Goal: Check status: Check status

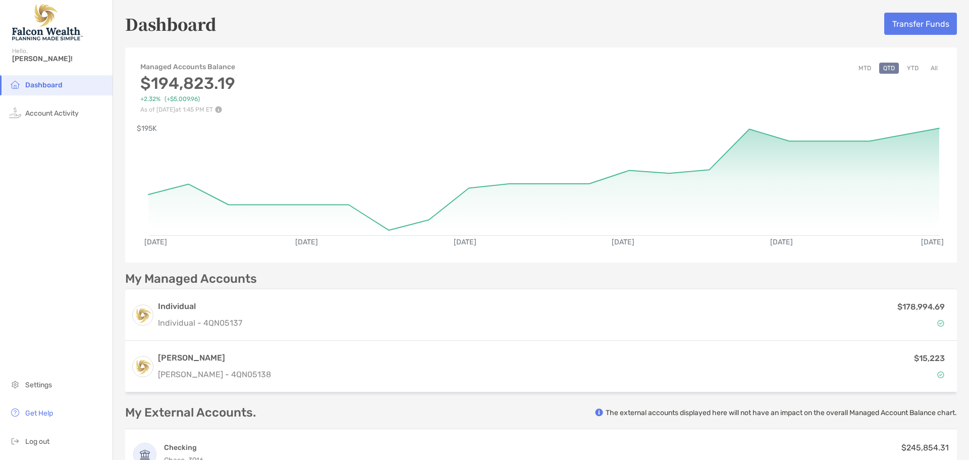
click at [908, 67] on button "YTD" at bounding box center [913, 68] width 20 height 11
click at [859, 67] on button "MTD" at bounding box center [864, 68] width 21 height 11
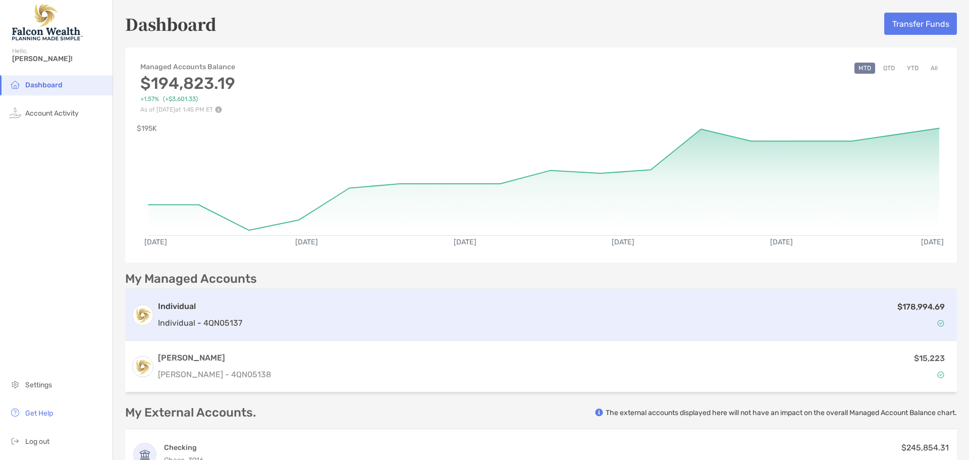
click at [249, 304] on div "$178,994.69" at bounding box center [598, 314] width 704 height 29
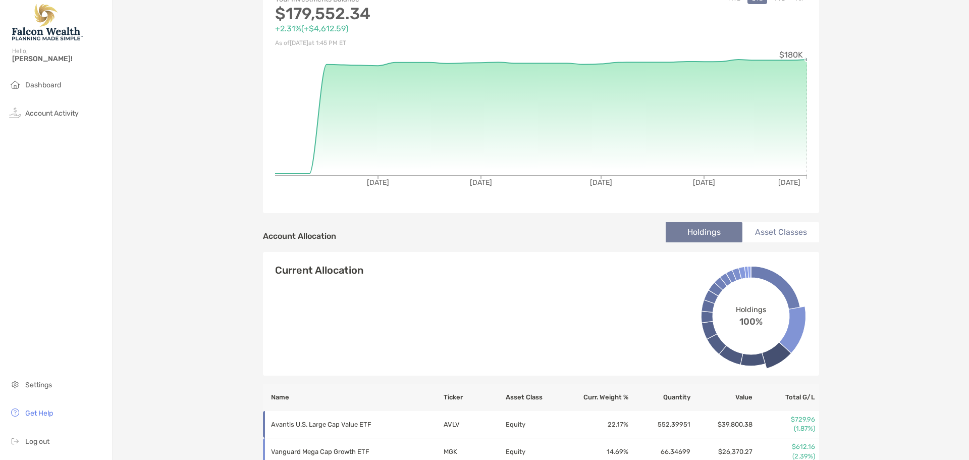
scroll to position [116, 0]
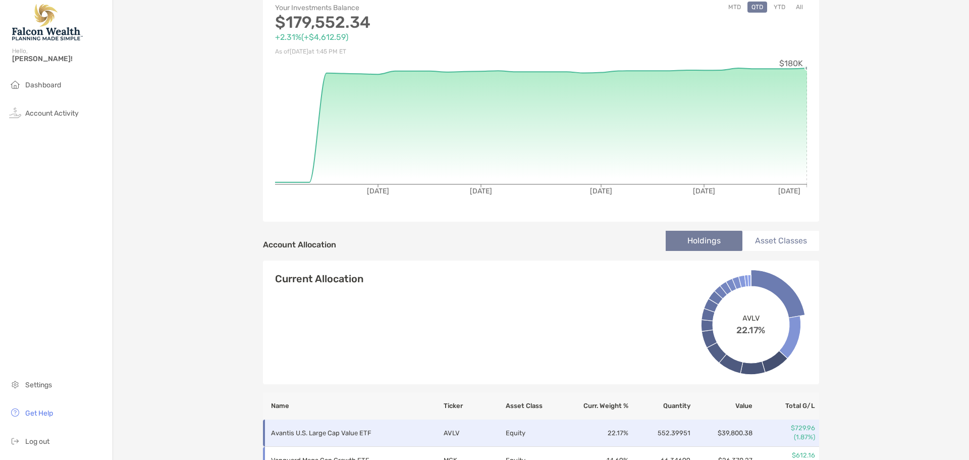
click at [782, 294] on icon at bounding box center [778, 293] width 54 height 48
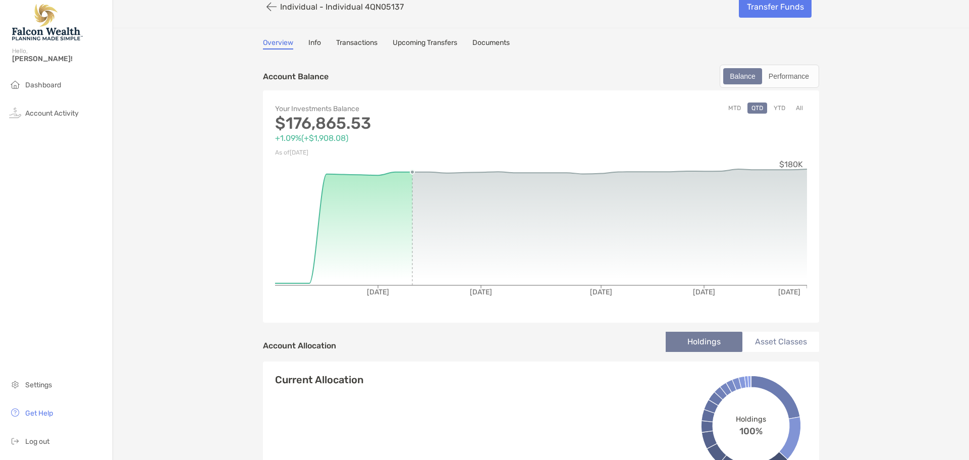
scroll to position [0, 0]
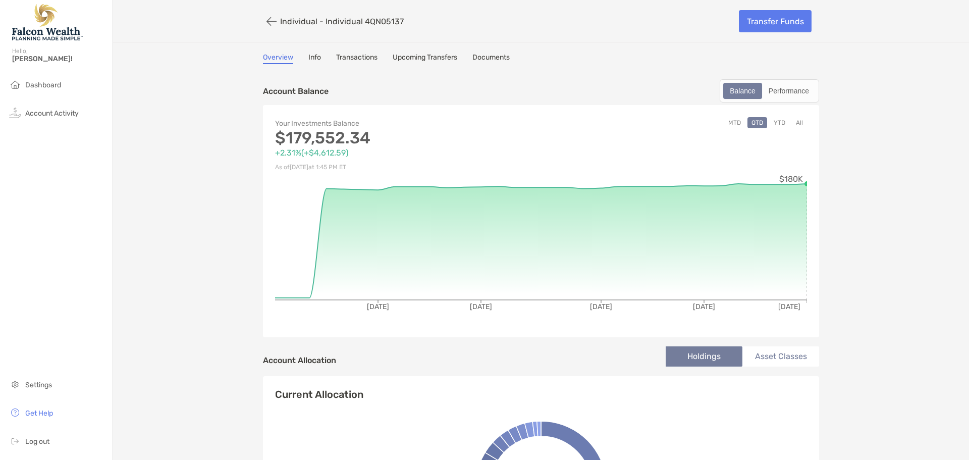
click at [308, 58] on link "Info" at bounding box center [314, 58] width 13 height 11
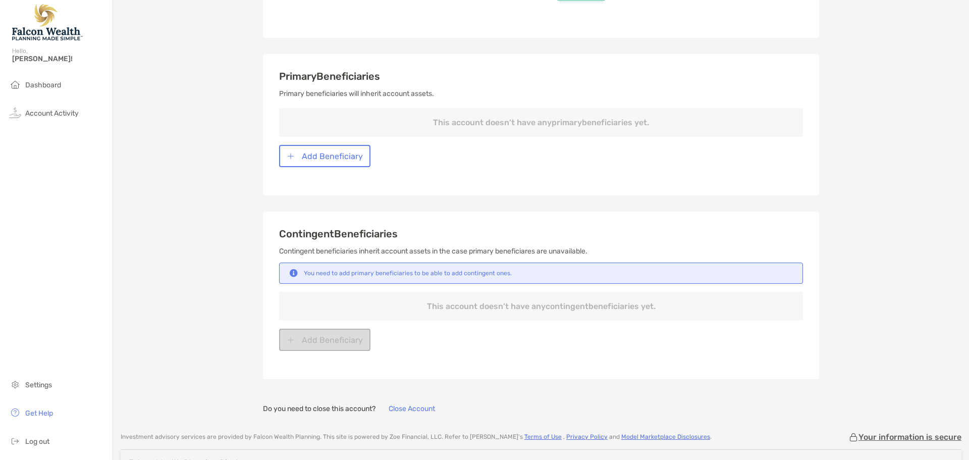
scroll to position [404, 0]
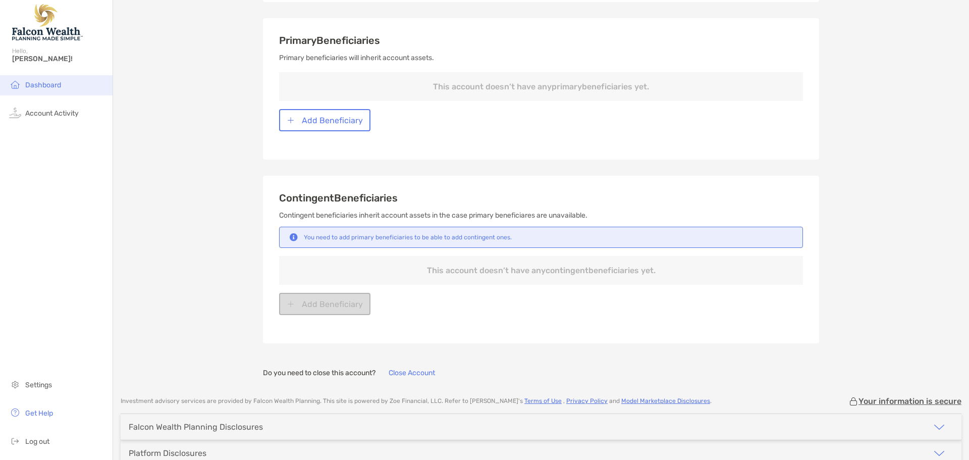
click at [52, 87] on span "Dashboard" at bounding box center [43, 85] width 36 height 9
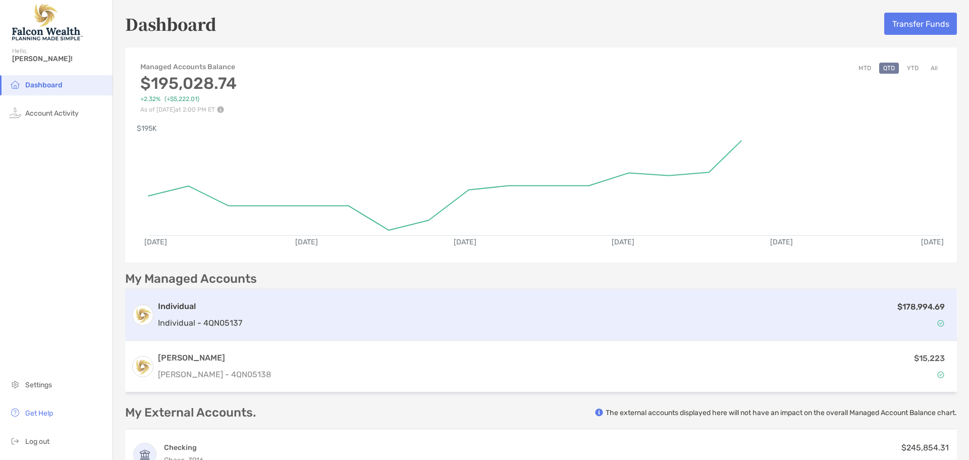
click at [323, 332] on div "Individual Individual - 4QN05137 $178,994.69" at bounding box center [541, 314] width 832 height 51
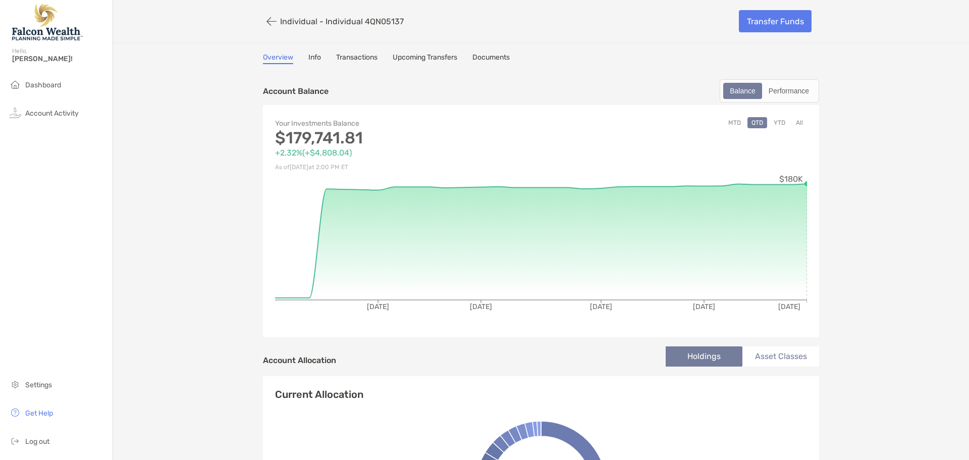
click at [776, 124] on button "YTD" at bounding box center [780, 122] width 20 height 11
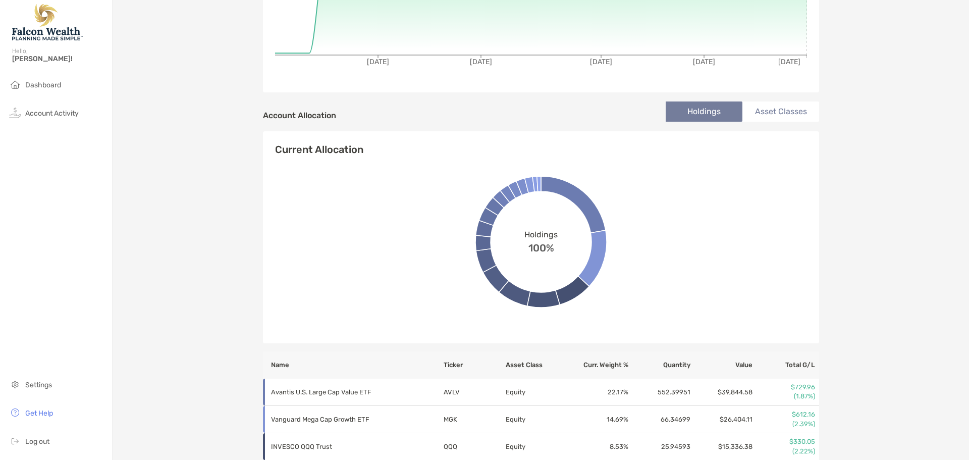
scroll to position [252, 0]
